Goal: Book appointment/travel/reservation

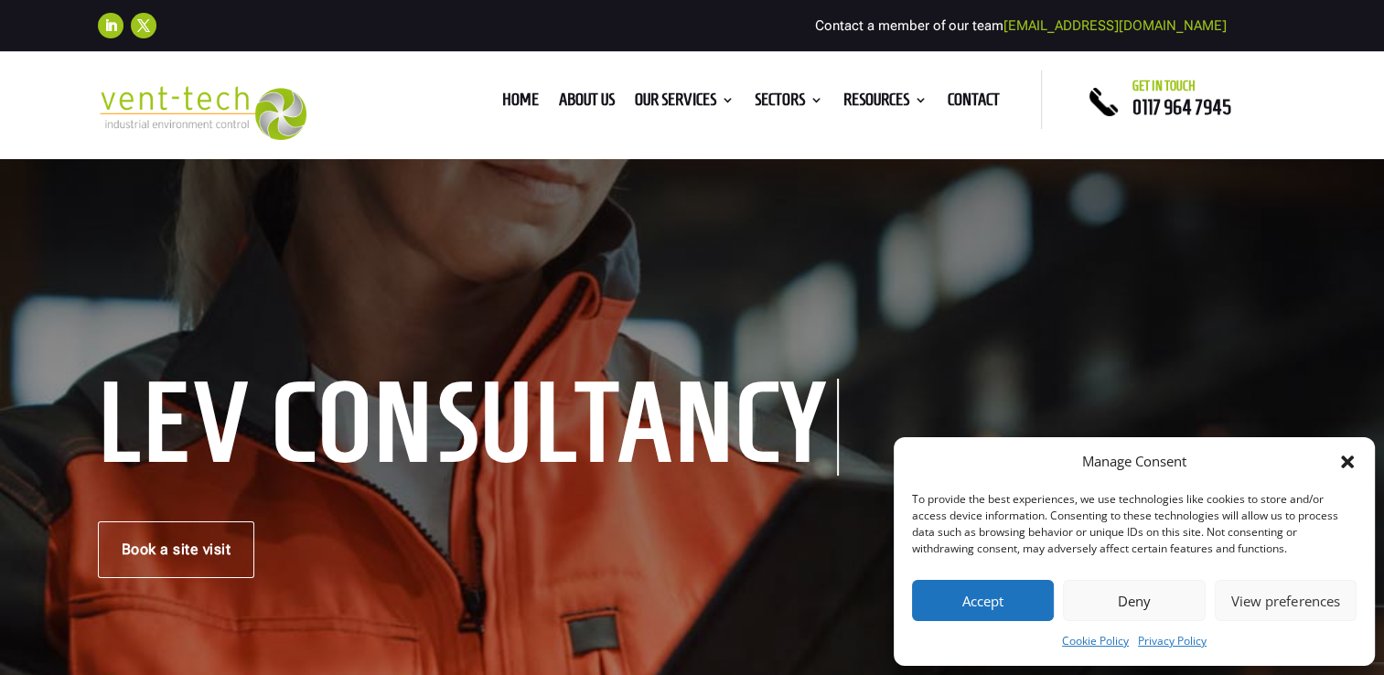
click at [1343, 465] on icon "Close dialog" at bounding box center [1347, 462] width 13 height 13
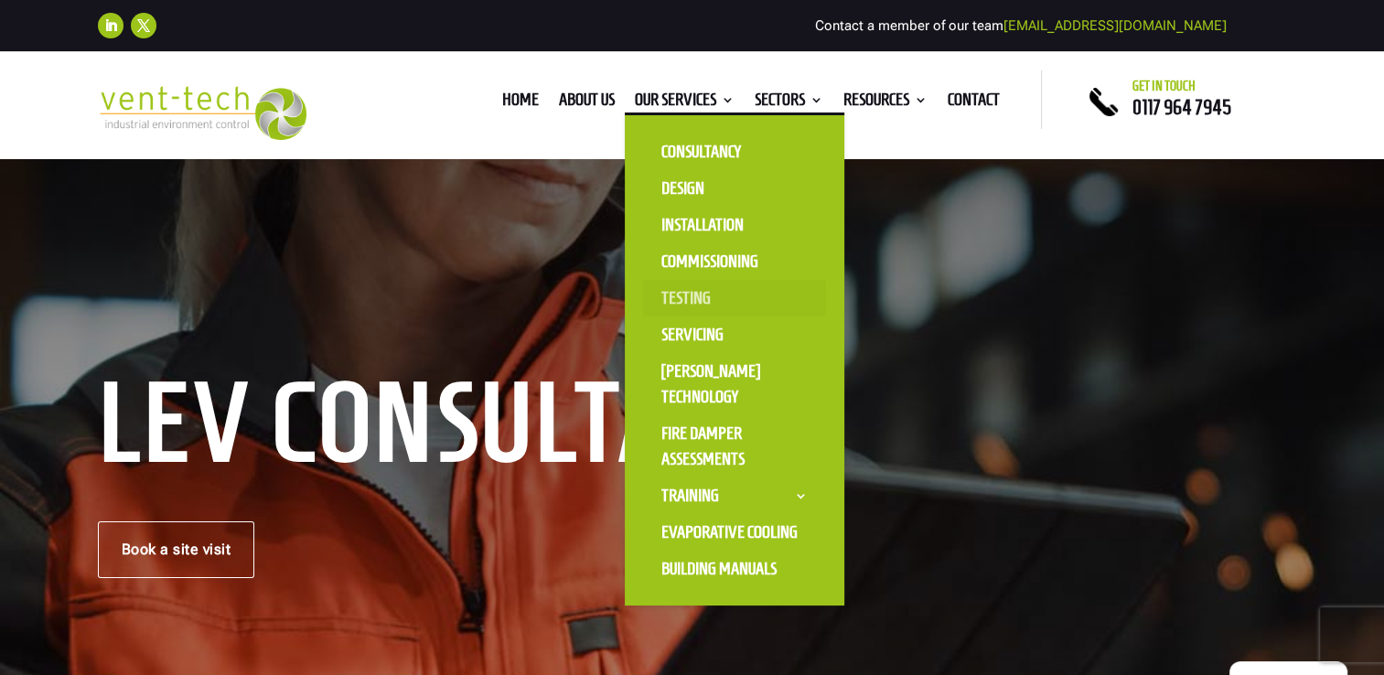
click at [684, 290] on link "Testing" at bounding box center [734, 298] width 183 height 37
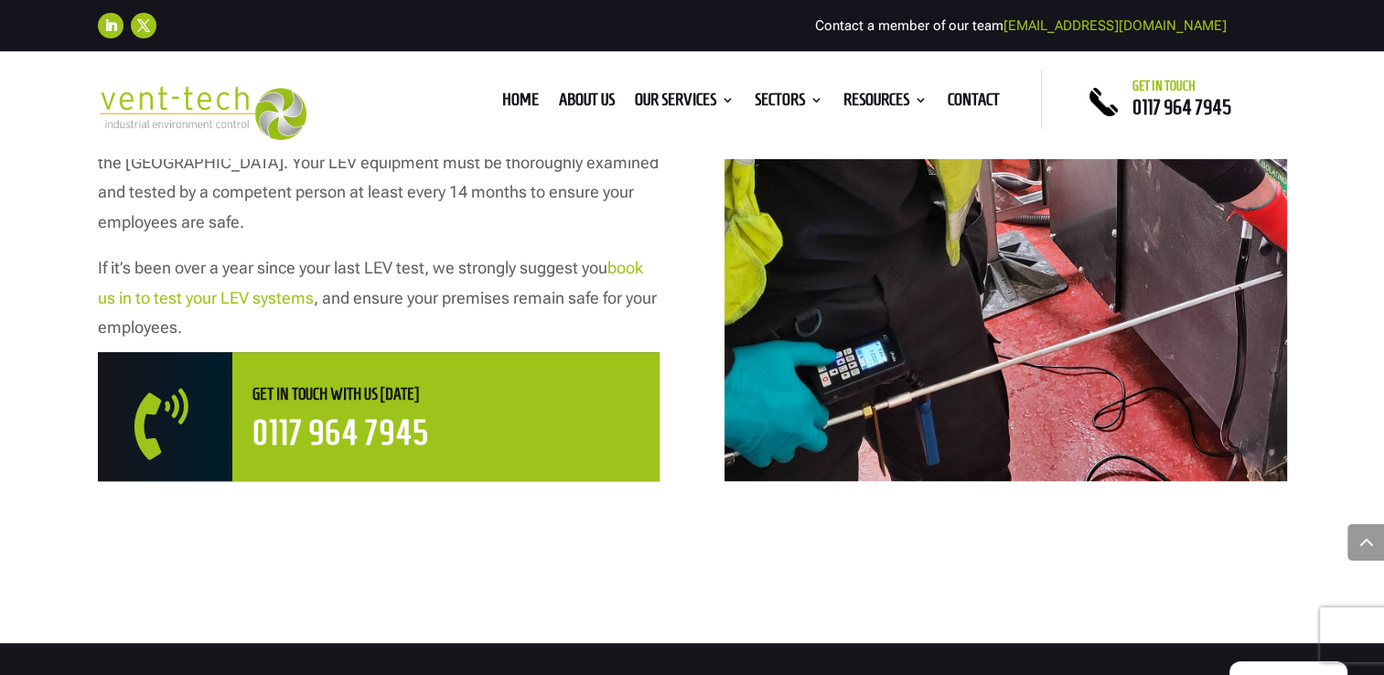
scroll to position [1098, 0]
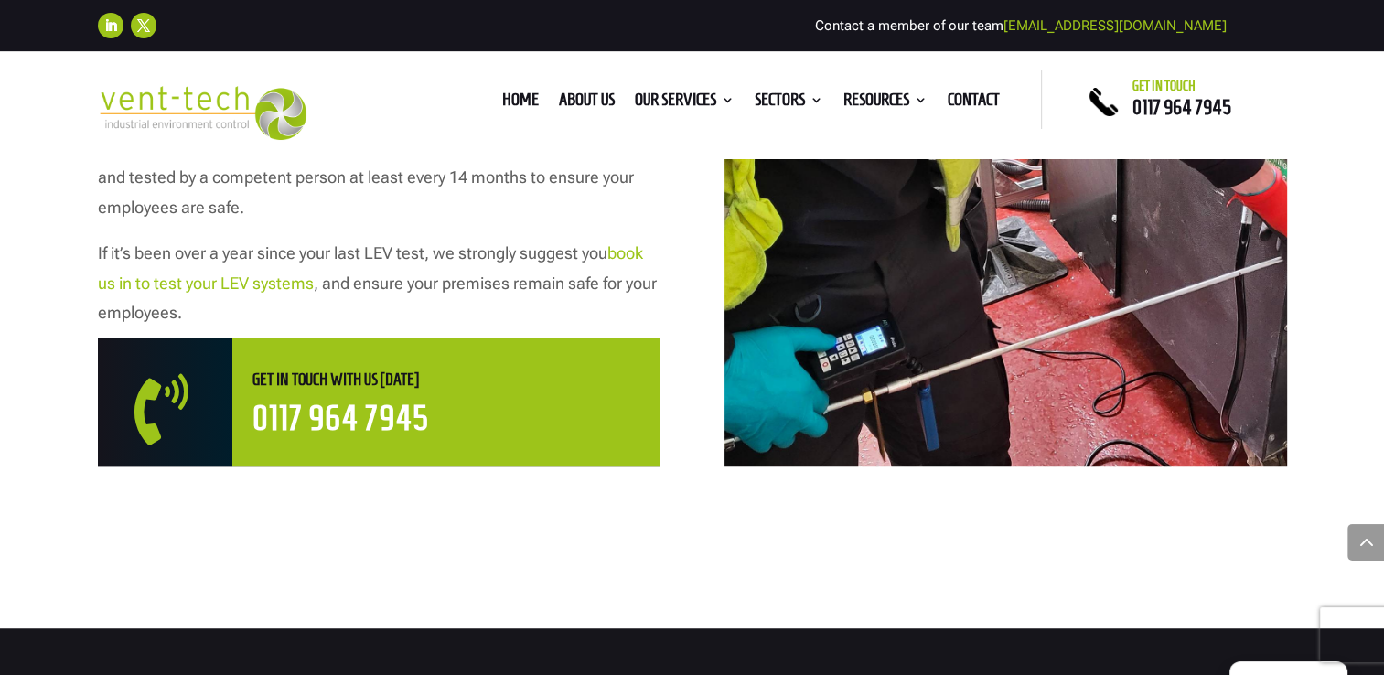
click at [256, 278] on link "book us in to test your LEV systems" at bounding box center [370, 267] width 545 height 48
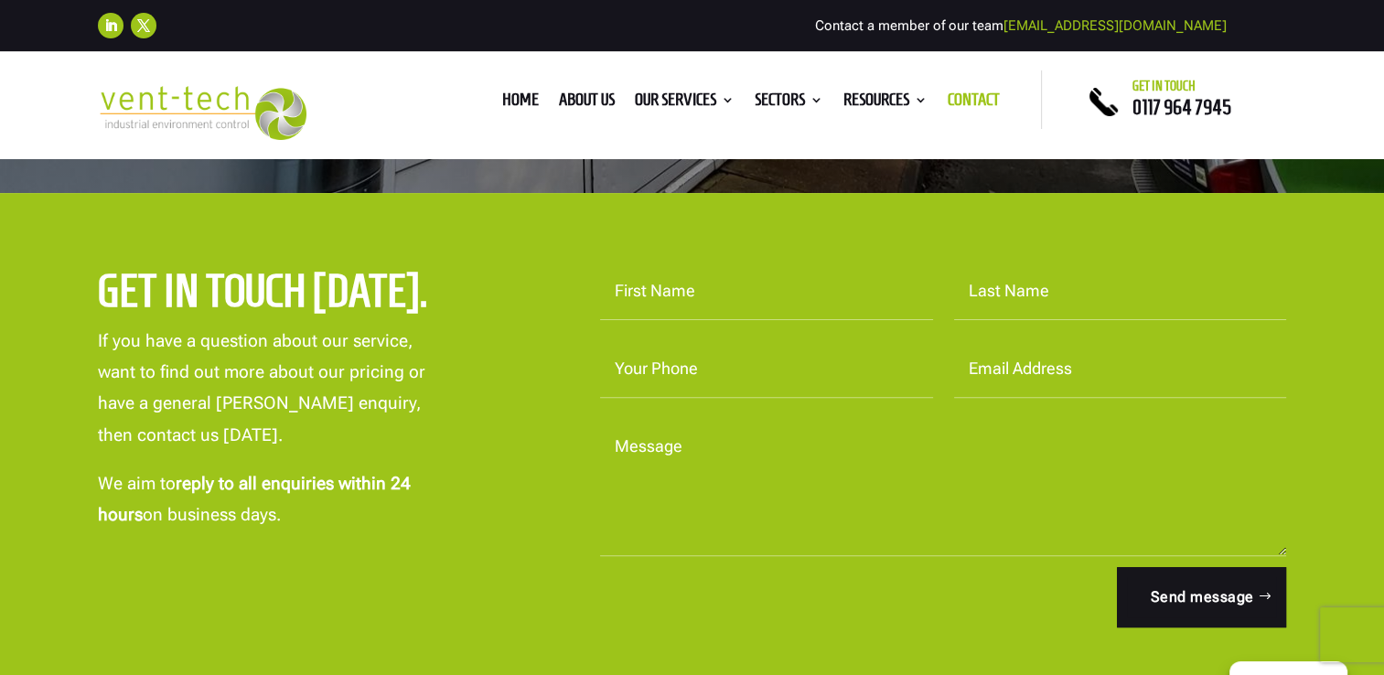
scroll to position [549, 0]
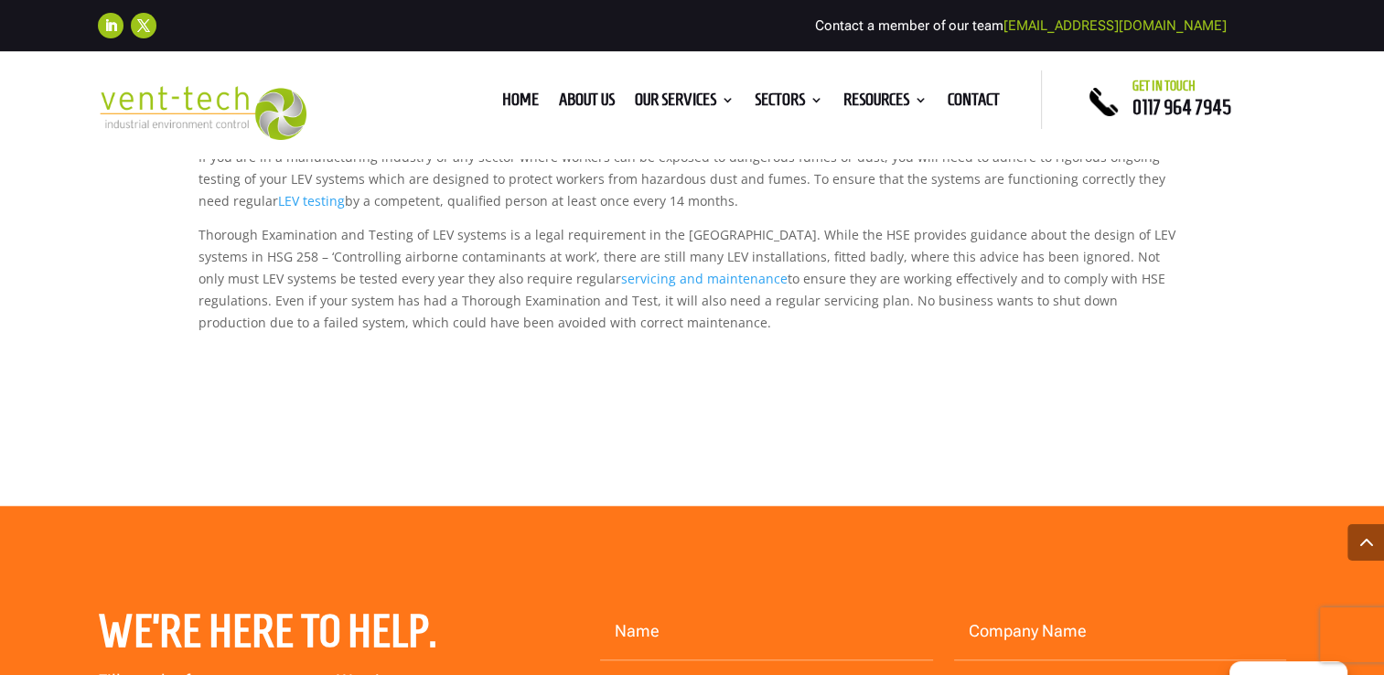
scroll to position [1921, 0]
